Goal: Navigation & Orientation: Understand site structure

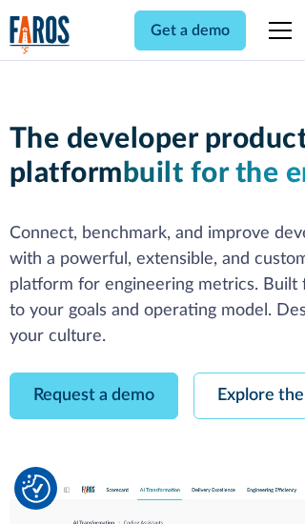
scroll to position [109, 0]
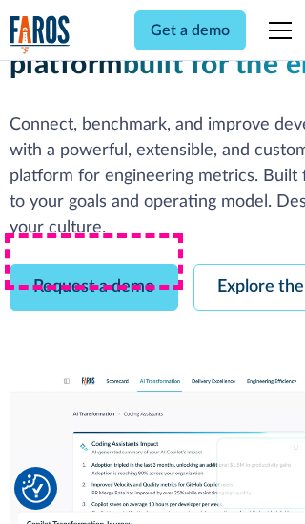
click at [93, 264] on link "Request a demo" at bounding box center [94, 287] width 169 height 47
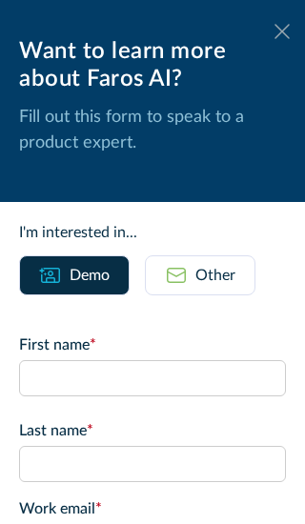
click at [282, 31] on icon at bounding box center [281, 31] width 15 height 14
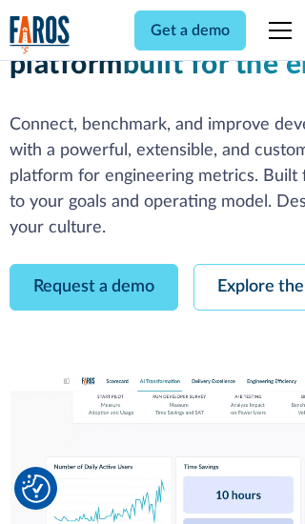
click at [249, 264] on link "Explore the platform" at bounding box center [294, 287] width 203 height 47
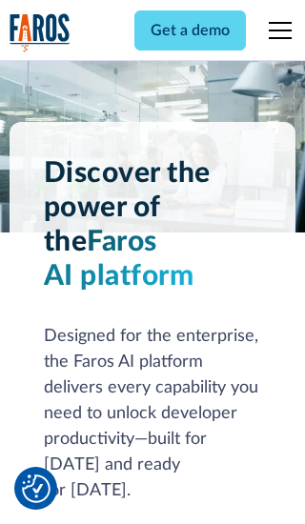
scroll to position [14311, 0]
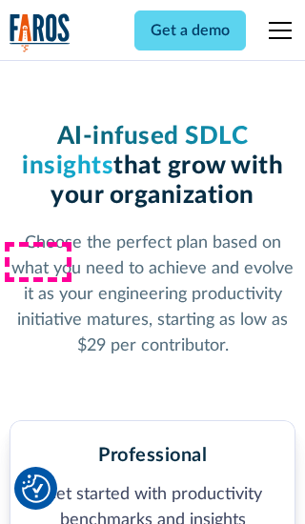
scroll to position [2953, 0]
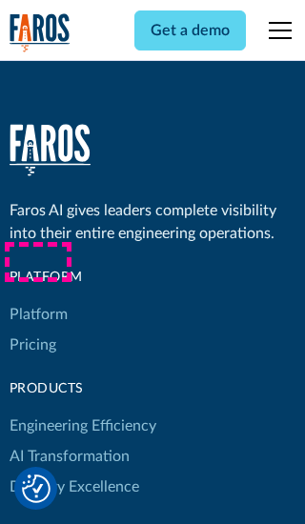
click at [37, 299] on link "Platform" at bounding box center [39, 314] width 58 height 30
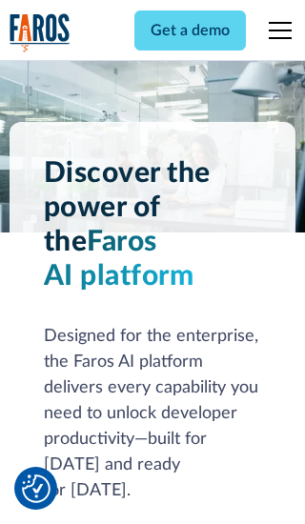
scroll to position [14923, 0]
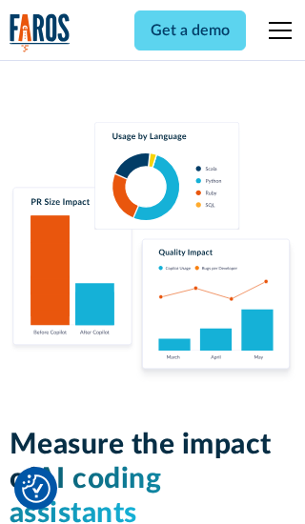
scroll to position [11778, 0]
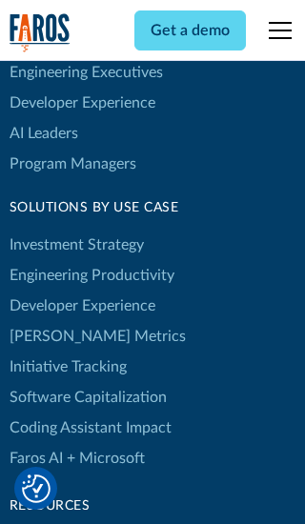
click at [57, 321] on link "[PERSON_NAME] Metrics" at bounding box center [98, 336] width 176 height 30
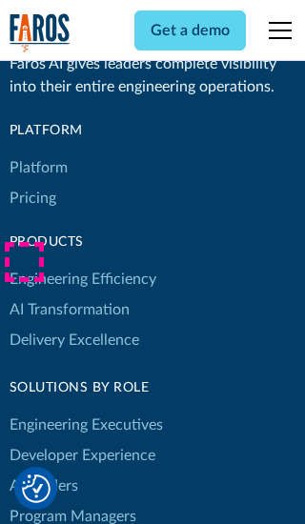
scroll to position [8342, 0]
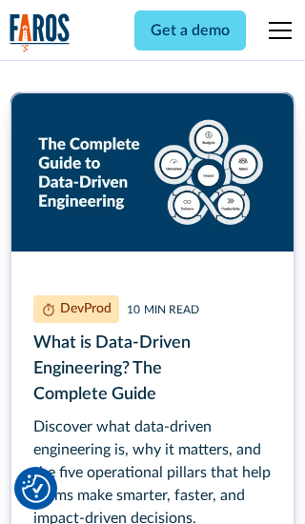
scroll to position [8595, 0]
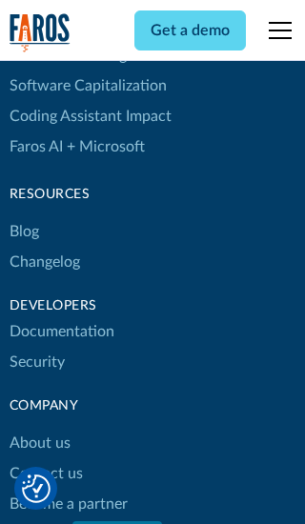
click at [44, 262] on link "Changelog" at bounding box center [45, 262] width 71 height 30
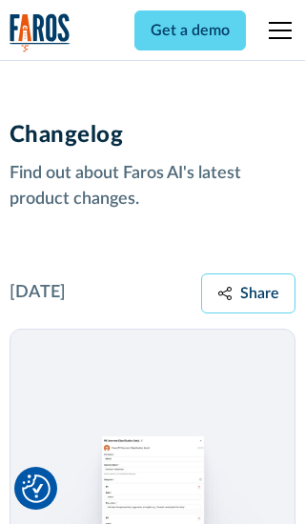
scroll to position [23013, 0]
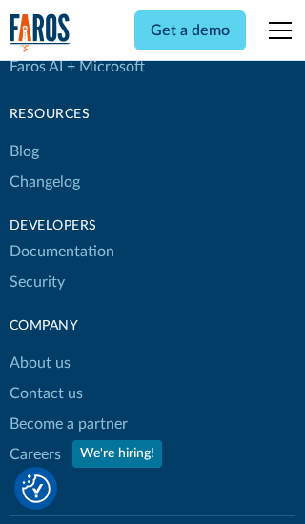
click at [39, 348] on link "About us" at bounding box center [40, 363] width 61 height 30
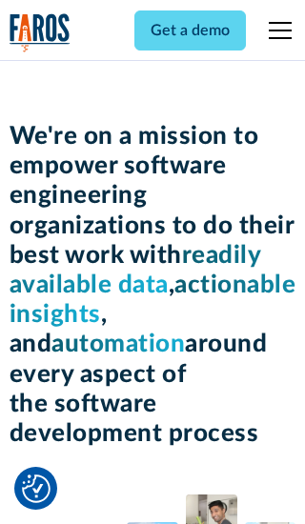
scroll to position [6570, 0]
